Goal: Task Accomplishment & Management: Manage account settings

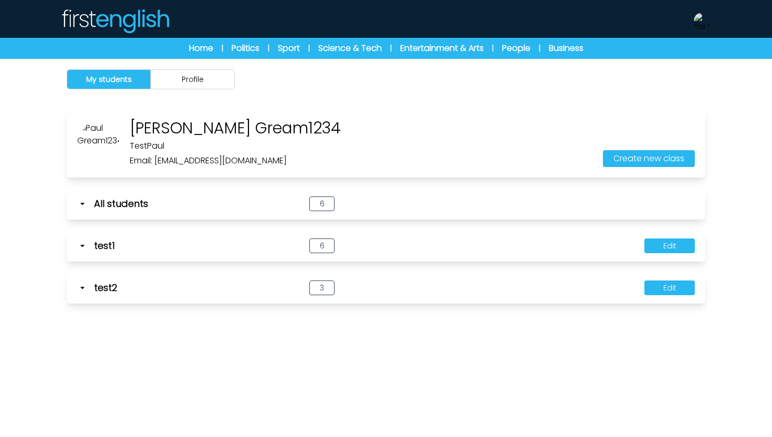
click at [112, 18] on img at bounding box center [114, 20] width 109 height 25
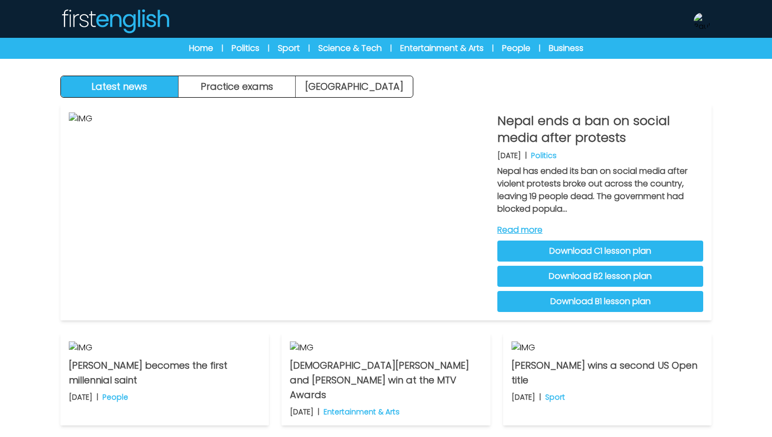
click at [700, 11] on div "Manage Account My Account Language English Español Français Level B1 B2 C1 Logo…" at bounding box center [702, 21] width 19 height 34
click at [700, 23] on img at bounding box center [702, 21] width 17 height 17
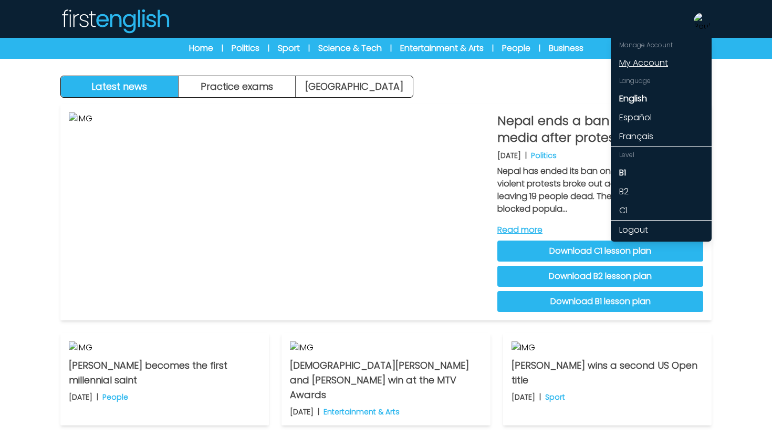
click at [672, 58] on link "My Account" at bounding box center [661, 63] width 101 height 19
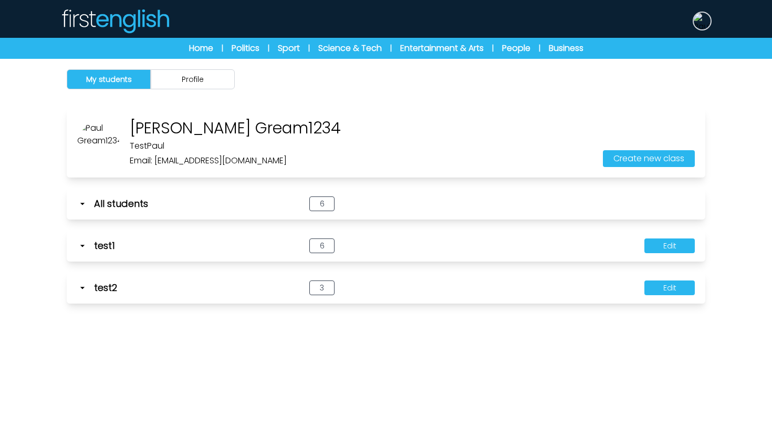
click at [704, 22] on img at bounding box center [702, 21] width 17 height 17
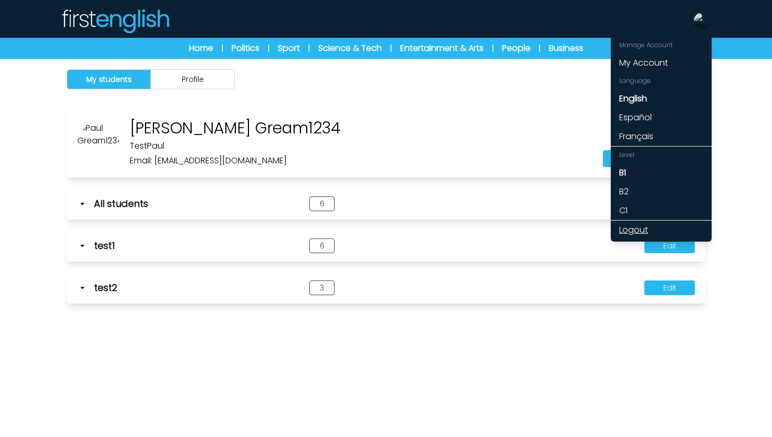
click at [641, 231] on link "Logout" at bounding box center [661, 230] width 101 height 19
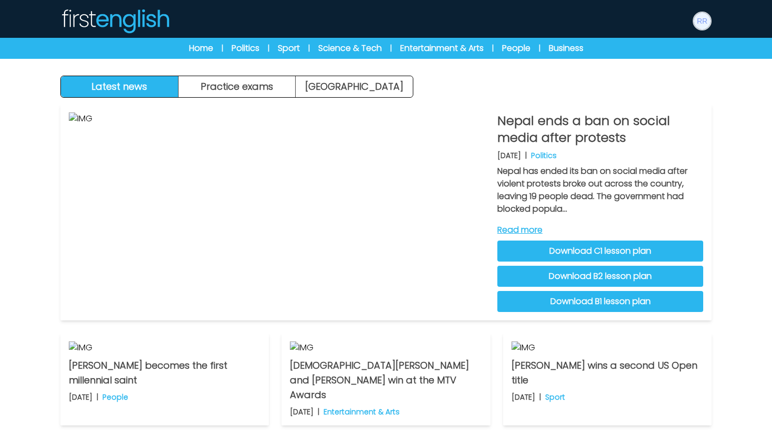
click at [700, 19] on img at bounding box center [702, 21] width 17 height 17
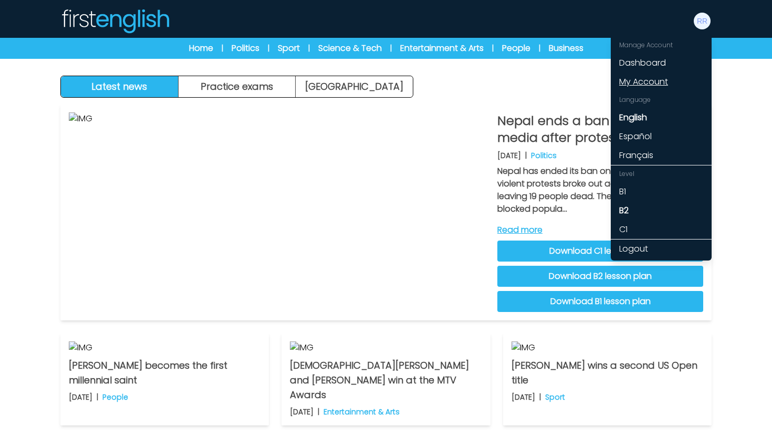
click at [659, 79] on link "My Account" at bounding box center [661, 81] width 101 height 19
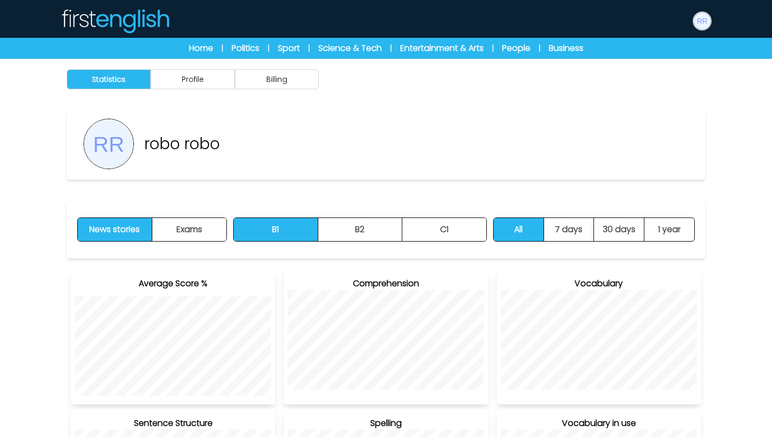
click at [704, 23] on img at bounding box center [702, 21] width 17 height 17
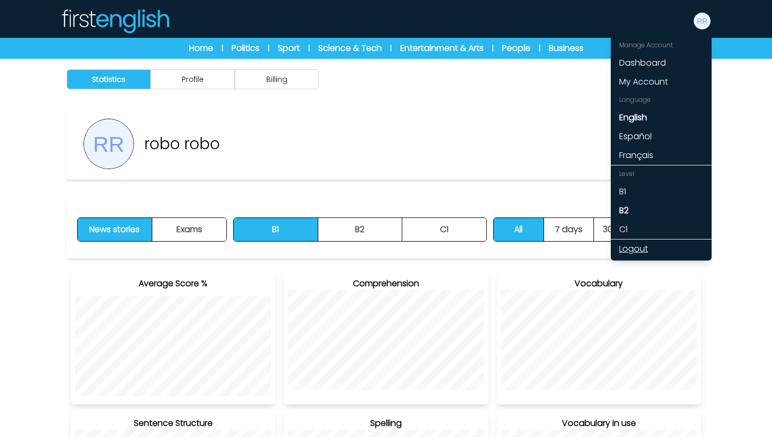
click at [641, 242] on link "Logout" at bounding box center [661, 248] width 101 height 19
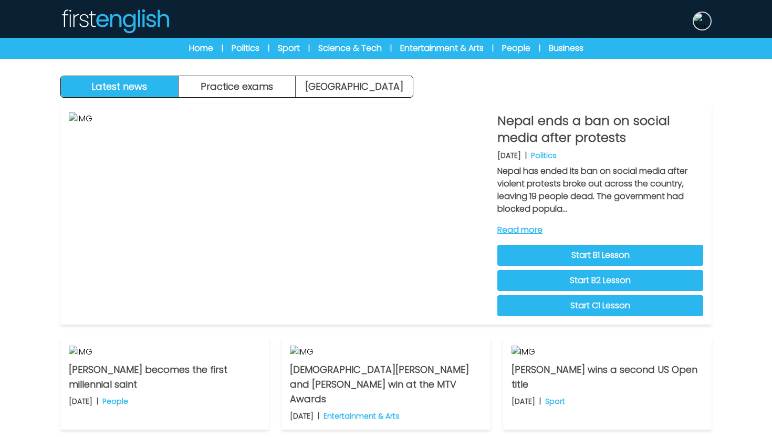
click at [703, 23] on img at bounding box center [702, 21] width 17 height 17
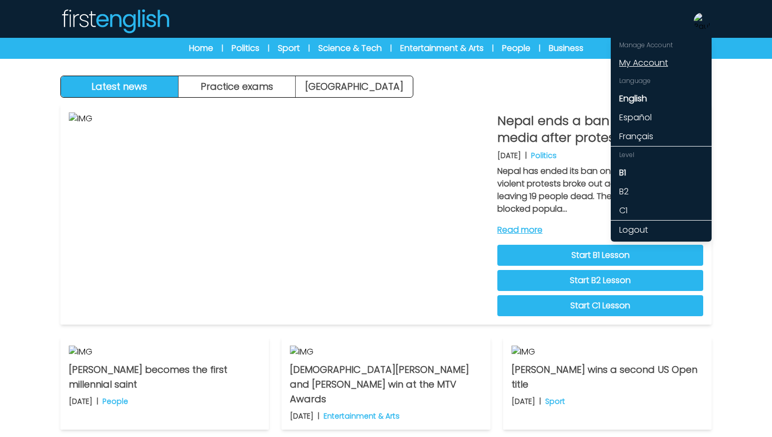
click at [659, 67] on link "My Account" at bounding box center [661, 63] width 101 height 19
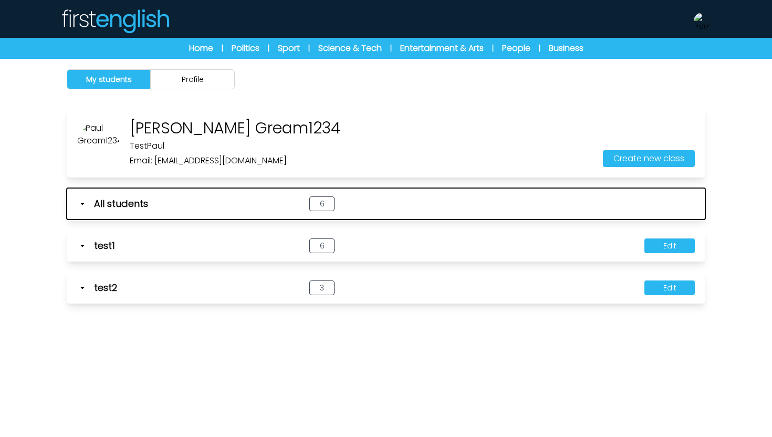
click at [82, 207] on icon "button" at bounding box center [82, 203] width 11 height 11
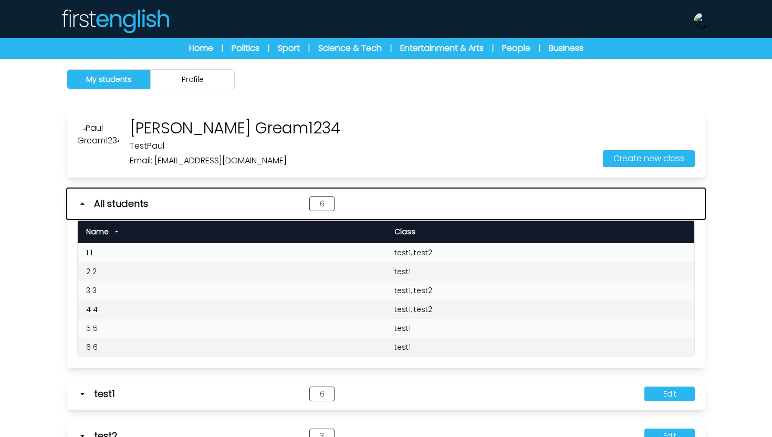
click at [83, 205] on icon "button" at bounding box center [82, 203] width 11 height 11
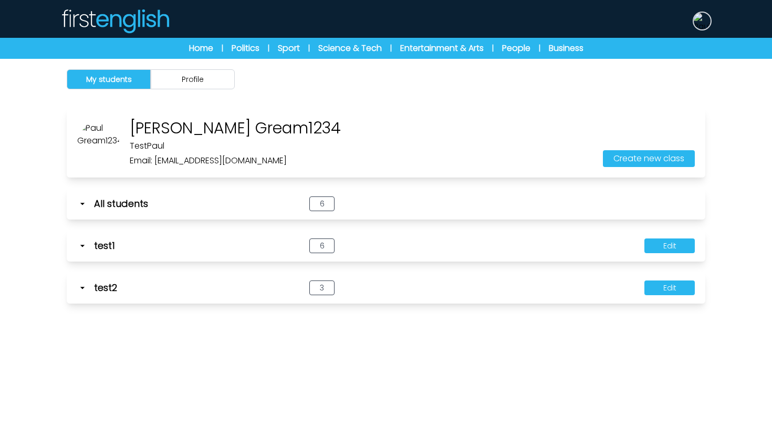
click at [702, 21] on img at bounding box center [702, 21] width 17 height 17
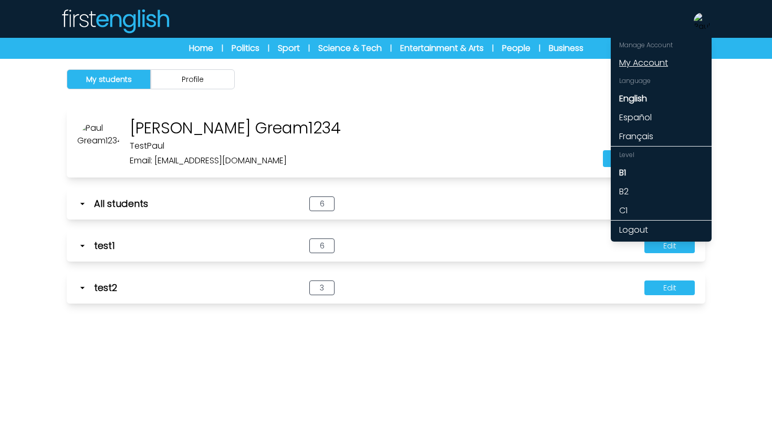
click at [662, 62] on link "My Account" at bounding box center [661, 63] width 101 height 19
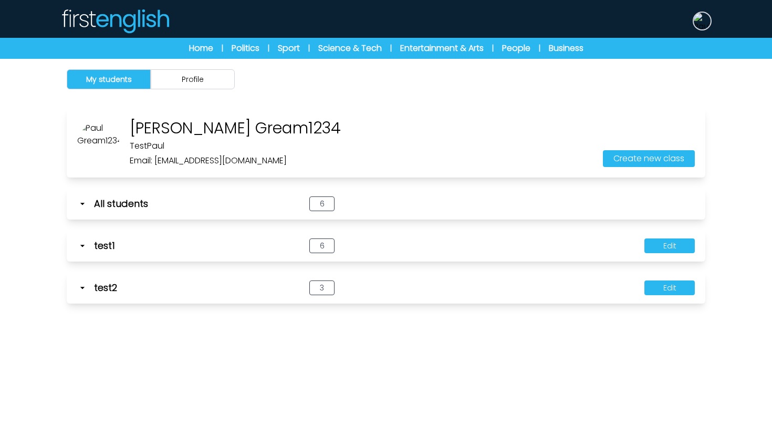
click at [702, 22] on img at bounding box center [702, 21] width 17 height 17
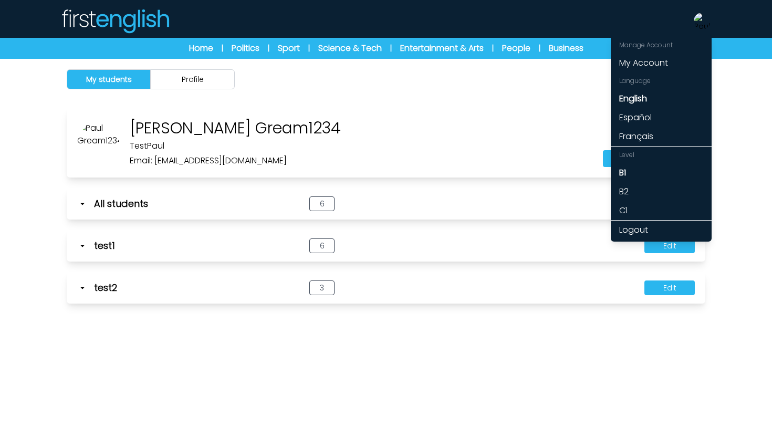
click at [497, 138] on div "Paul Gream1234 TestPaul Email: refexox118@dpwev.com Create new class" at bounding box center [386, 142] width 638 height 69
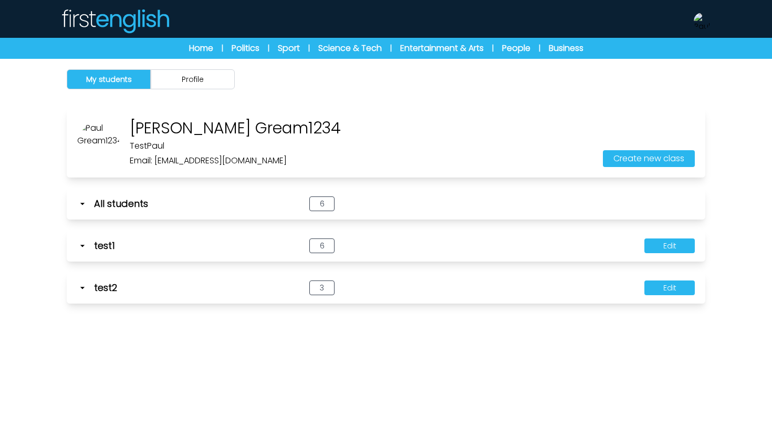
click at [694, 27] on div at bounding box center [702, 21] width 19 height 19
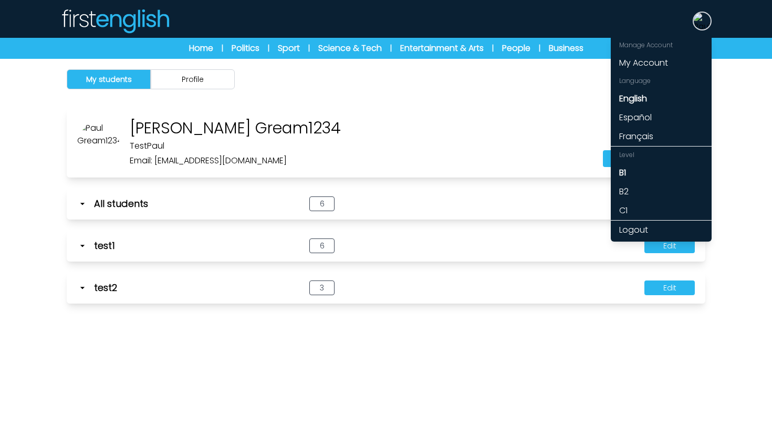
click at [699, 24] on img at bounding box center [702, 21] width 17 height 17
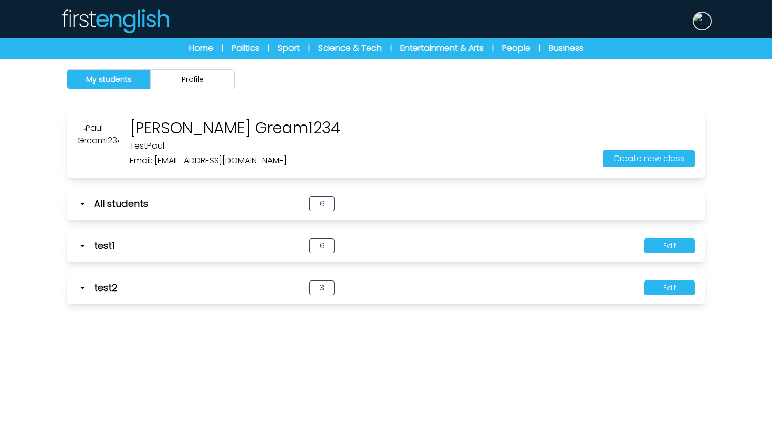
click at [699, 24] on img at bounding box center [702, 21] width 17 height 17
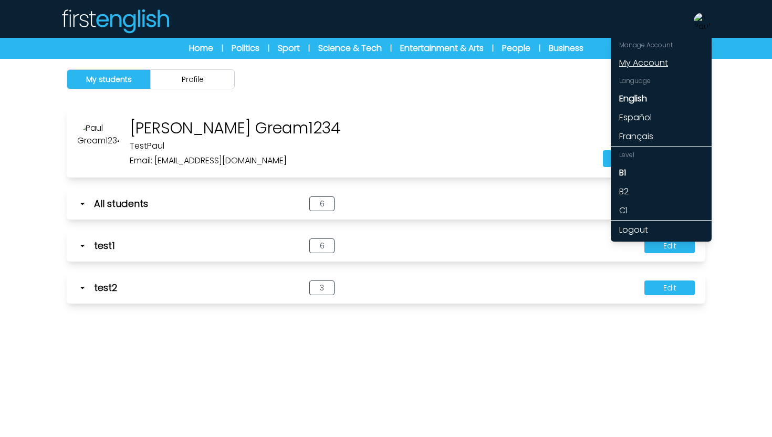
click at [664, 60] on link "My Account" at bounding box center [661, 63] width 101 height 19
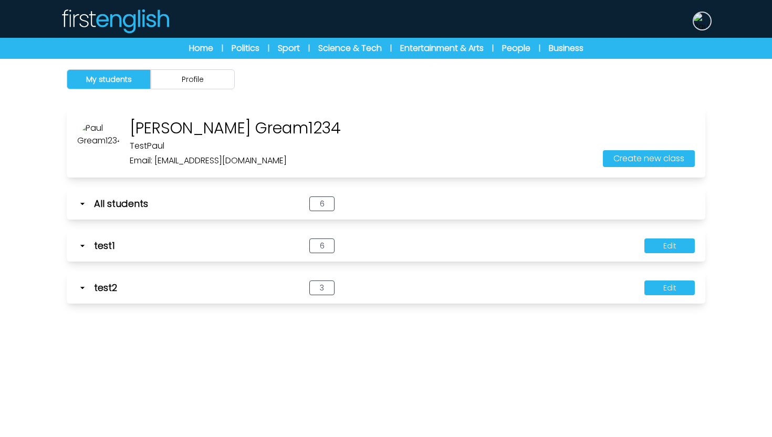
click at [705, 18] on img at bounding box center [702, 21] width 17 height 17
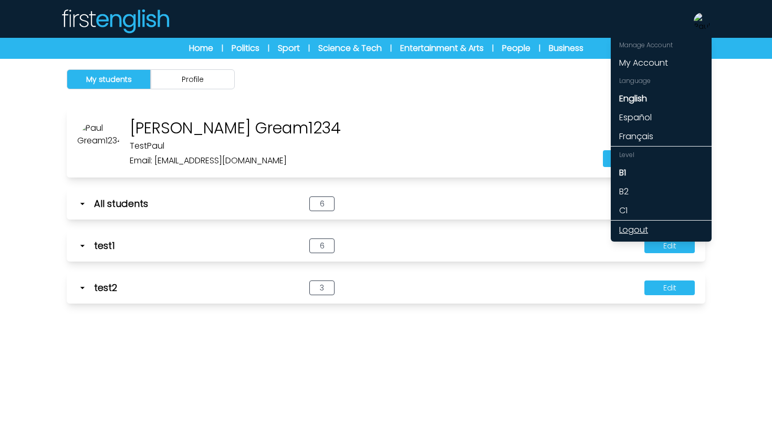
click at [632, 230] on link "Logout" at bounding box center [661, 230] width 101 height 19
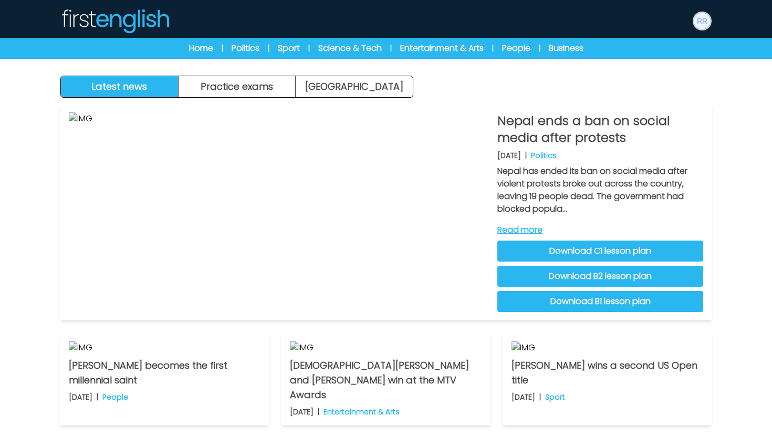
click at [700, 21] on img at bounding box center [702, 21] width 17 height 17
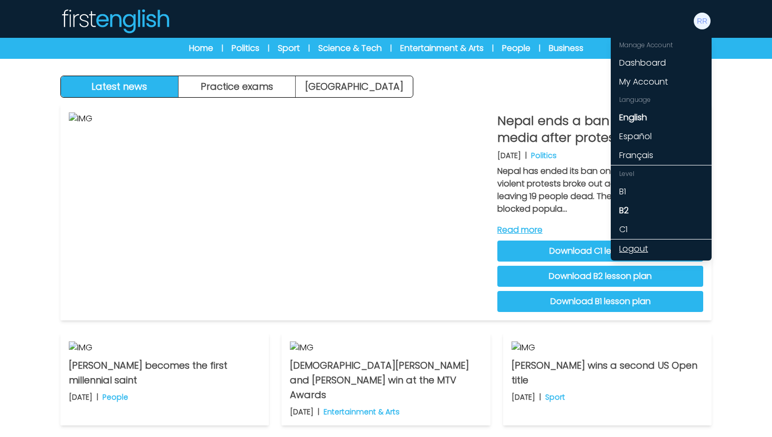
click at [627, 249] on link "Logout" at bounding box center [661, 248] width 101 height 19
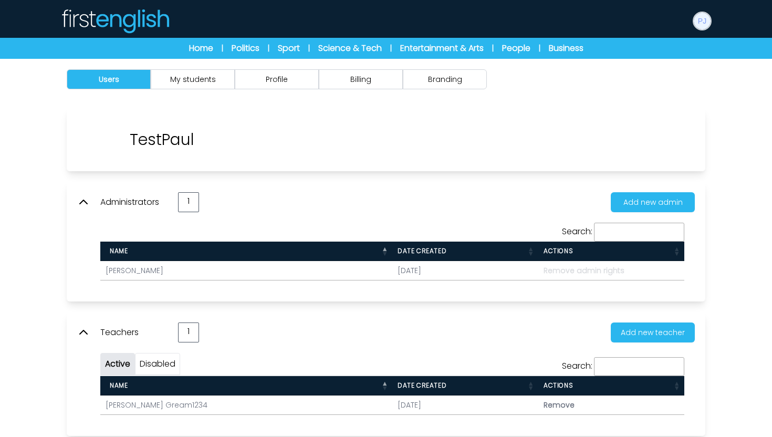
click at [704, 23] on img at bounding box center [702, 21] width 17 height 17
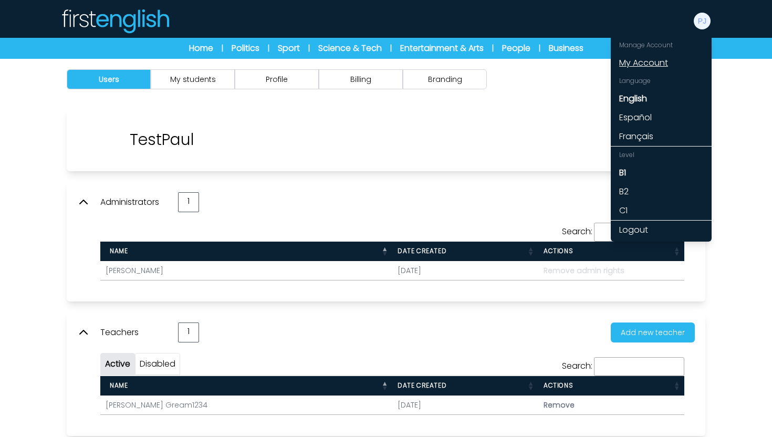
click at [657, 65] on link "My Account" at bounding box center [661, 63] width 101 height 19
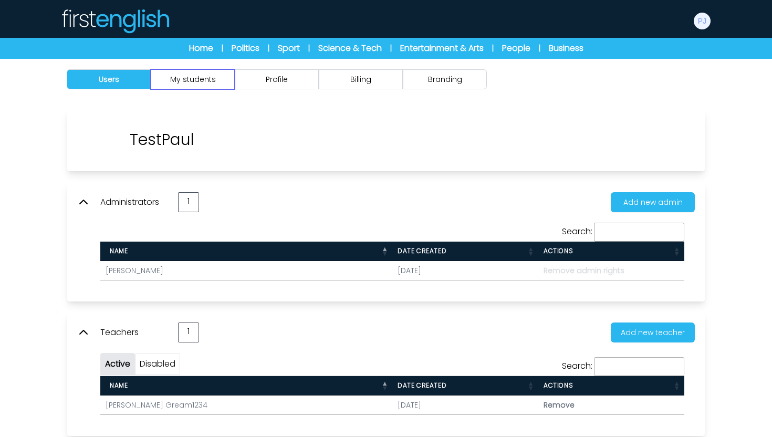
click at [216, 85] on button "My students" at bounding box center [193, 79] width 84 height 20
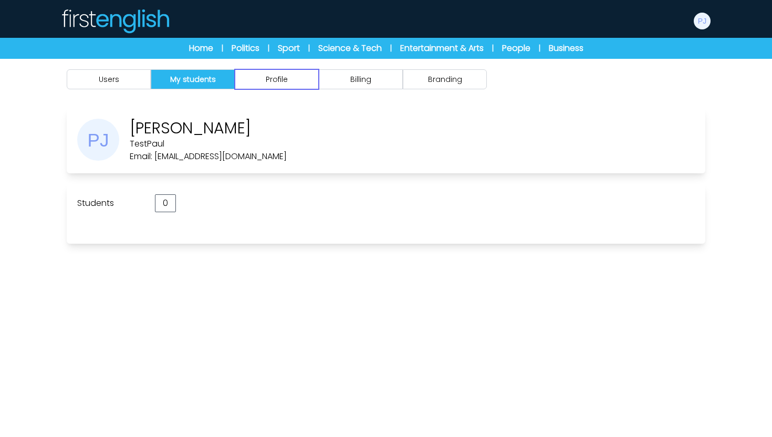
click at [272, 85] on button "Profile" at bounding box center [277, 79] width 84 height 20
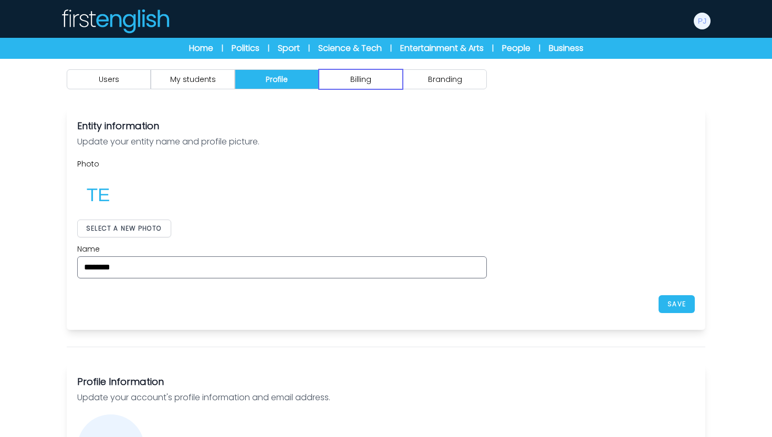
click at [371, 89] on button "Billing" at bounding box center [361, 79] width 84 height 20
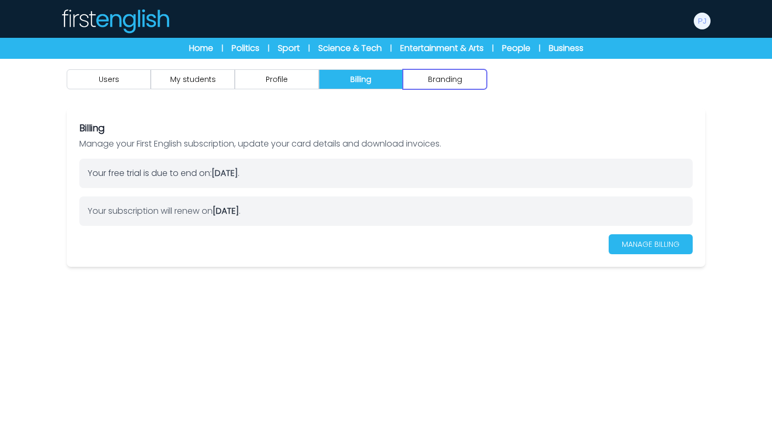
click at [448, 74] on button "Branding" at bounding box center [445, 79] width 84 height 20
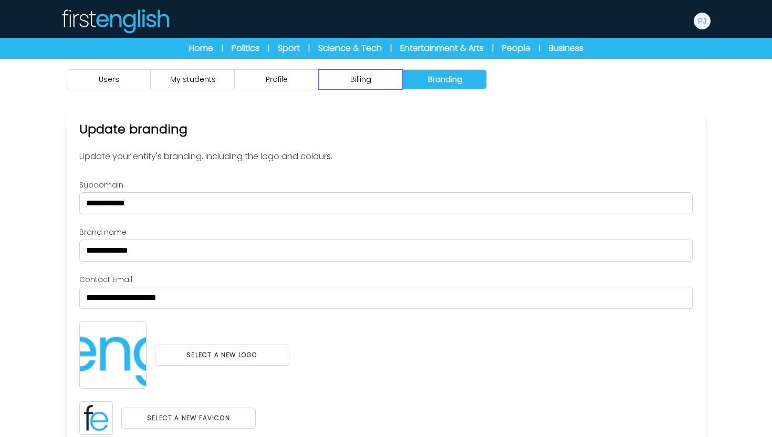
click at [347, 81] on button "Billing" at bounding box center [361, 79] width 84 height 20
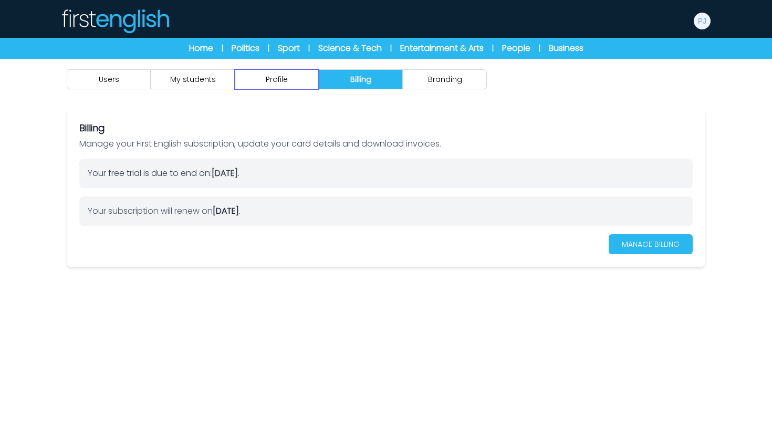
click at [266, 81] on button "Profile" at bounding box center [277, 79] width 84 height 20
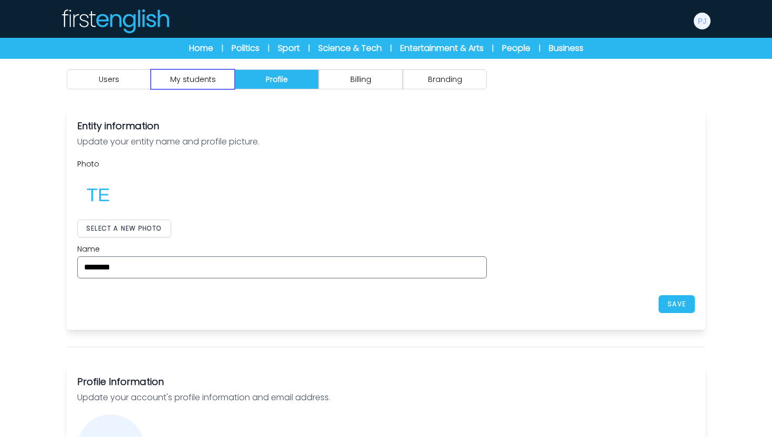
click at [205, 80] on button "My students" at bounding box center [193, 79] width 84 height 20
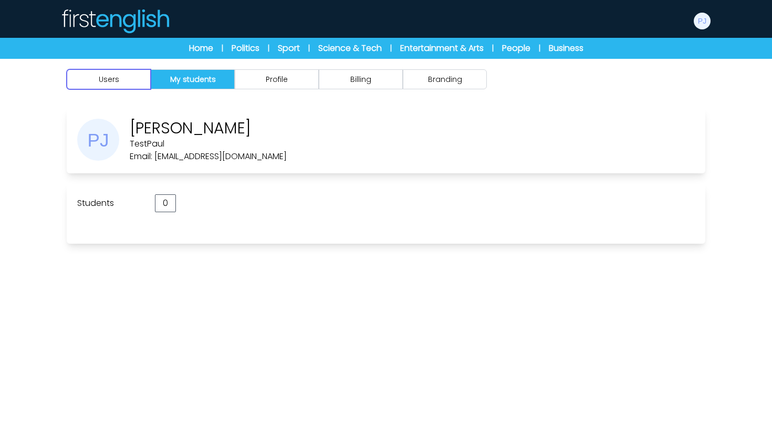
click at [128, 82] on button "Users" at bounding box center [109, 79] width 84 height 20
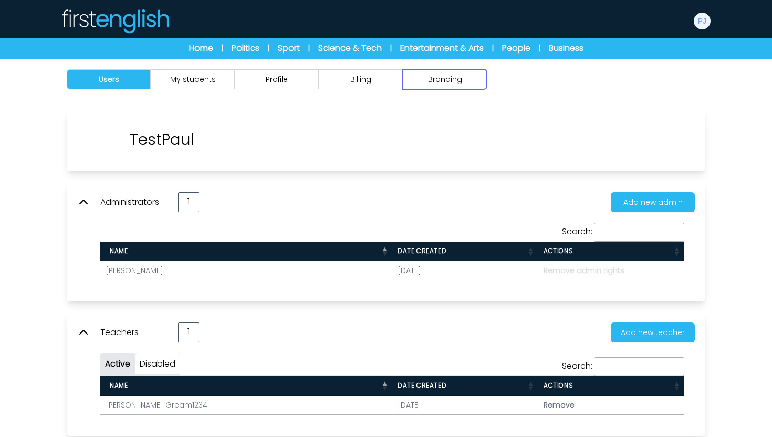
click at [424, 83] on button "Branding" at bounding box center [445, 79] width 84 height 20
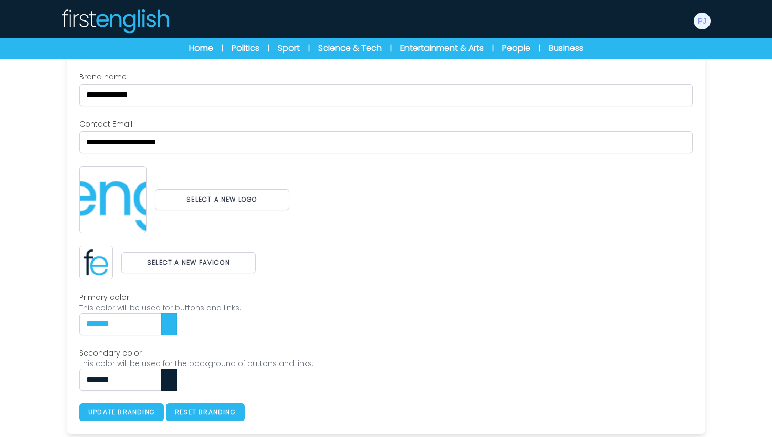
scroll to position [156, 0]
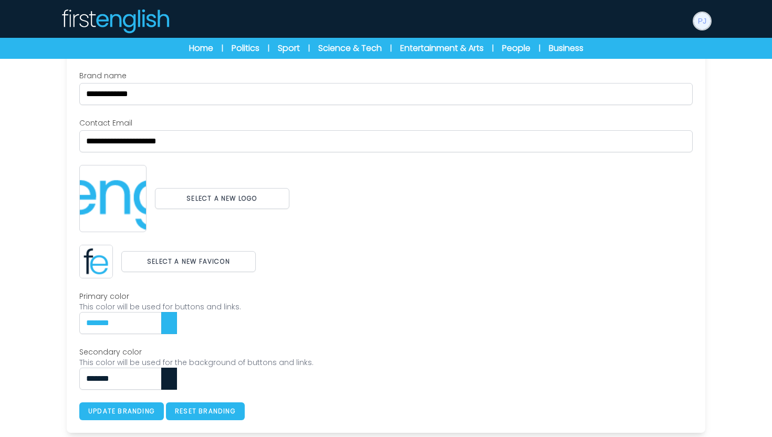
click at [702, 25] on img at bounding box center [702, 21] width 17 height 17
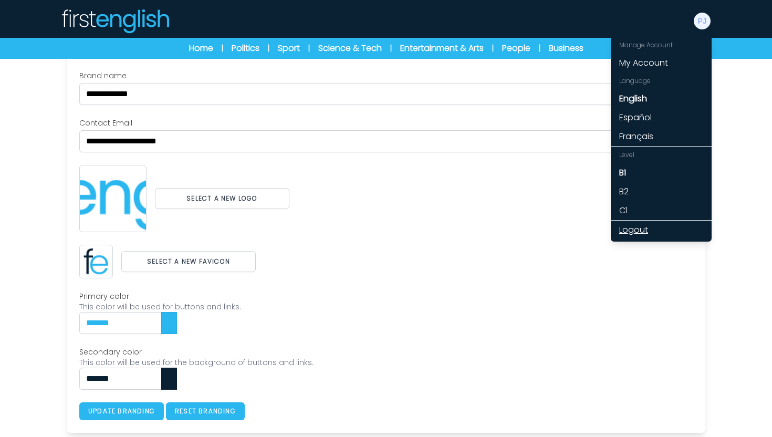
click at [639, 231] on link "Logout" at bounding box center [661, 230] width 101 height 19
